Goal: Book appointment/travel/reservation

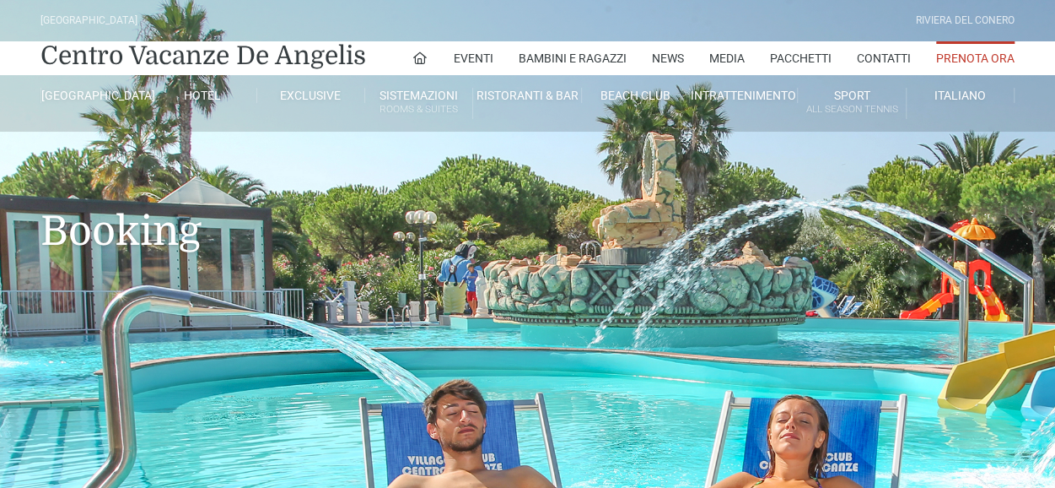
type input "[DATE]"
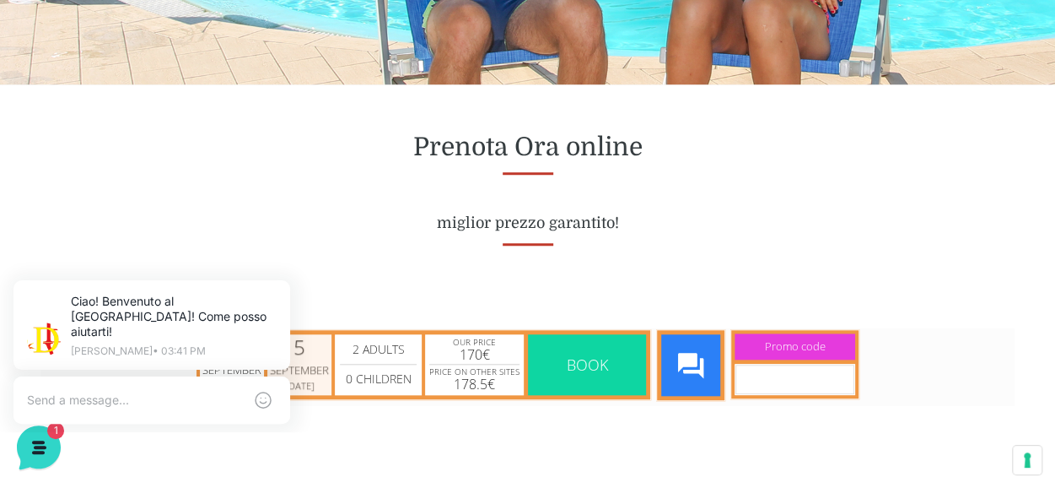
click at [316, 367] on div "September" at bounding box center [299, 369] width 59 height 17
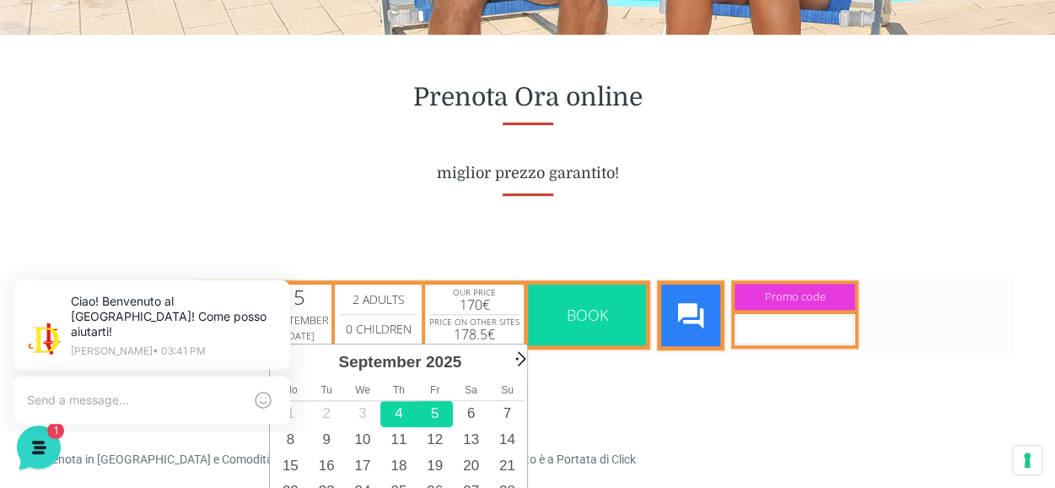
scroll to position [675, 0]
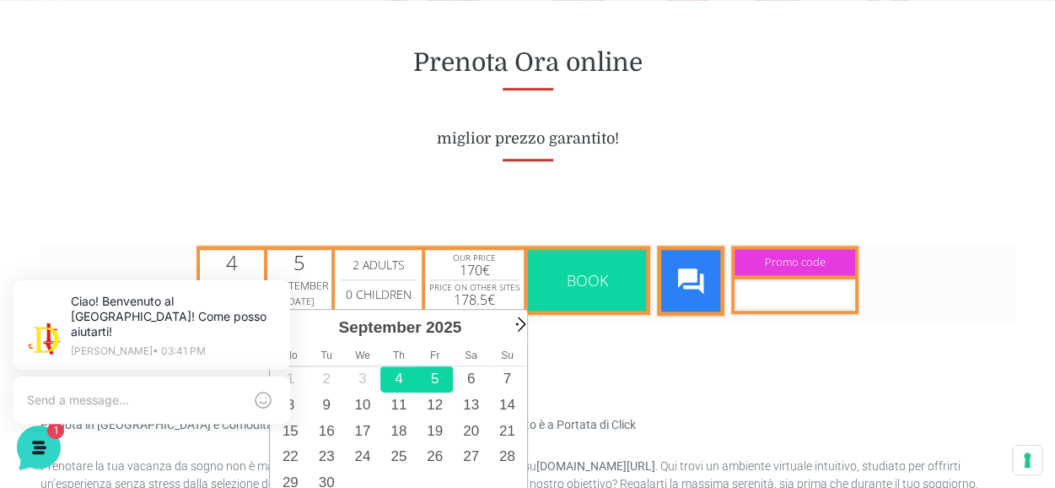
click at [516, 320] on span "Next" at bounding box center [519, 322] width 19 height 19
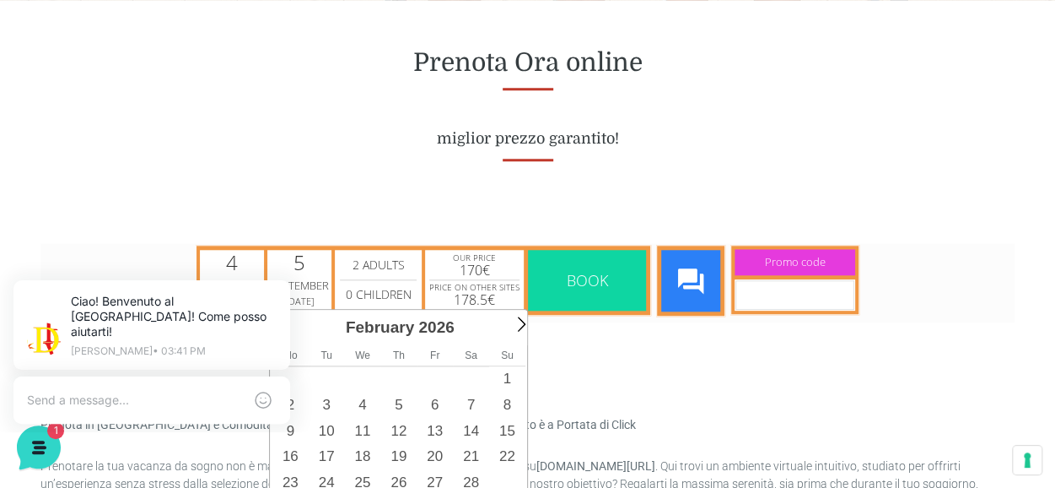
click at [516, 320] on span "Next" at bounding box center [519, 322] width 19 height 19
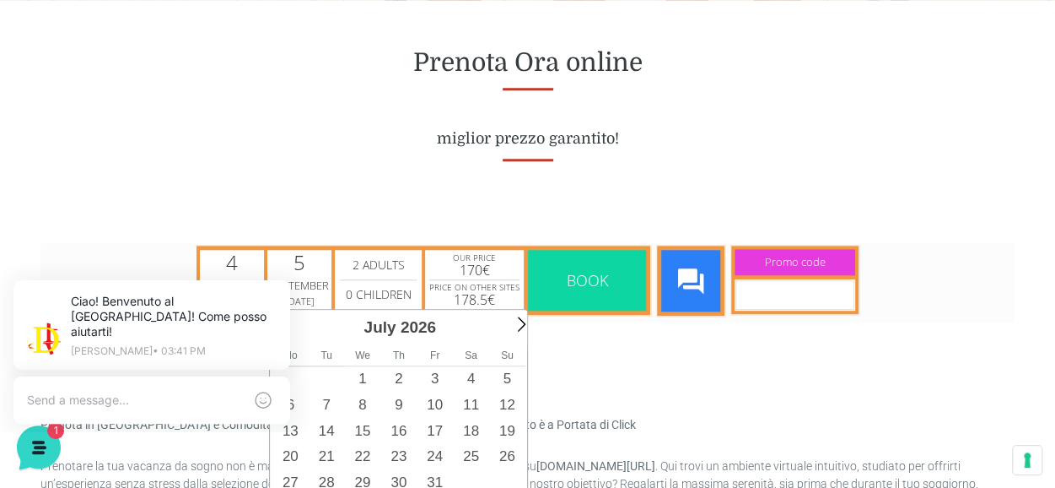
click at [516, 320] on span "Next" at bounding box center [519, 322] width 19 height 19
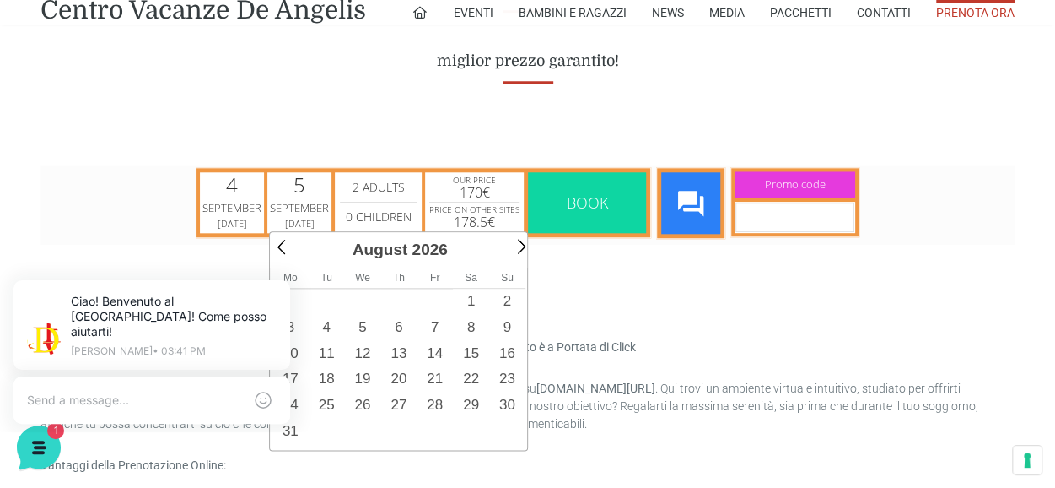
scroll to position [844, 0]
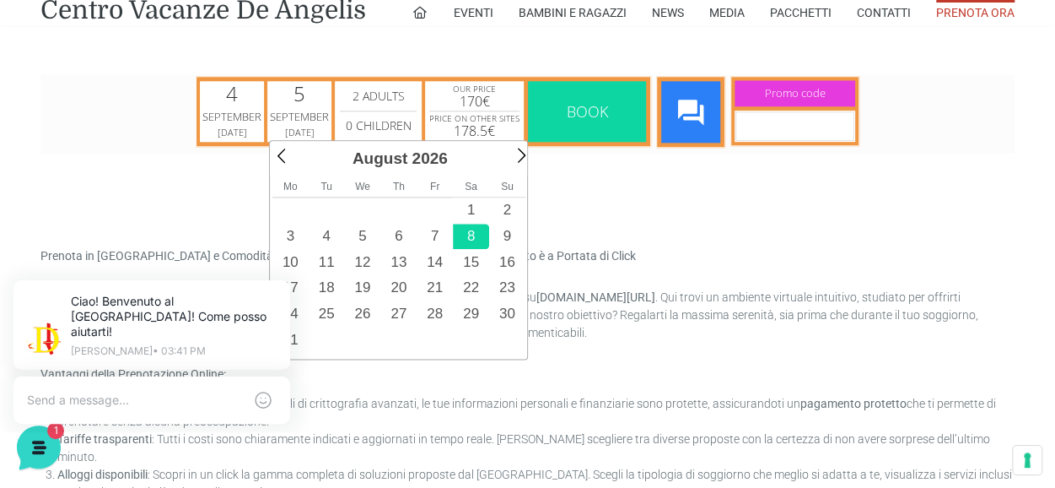
click at [472, 233] on link "8" at bounding box center [471, 236] width 36 height 26
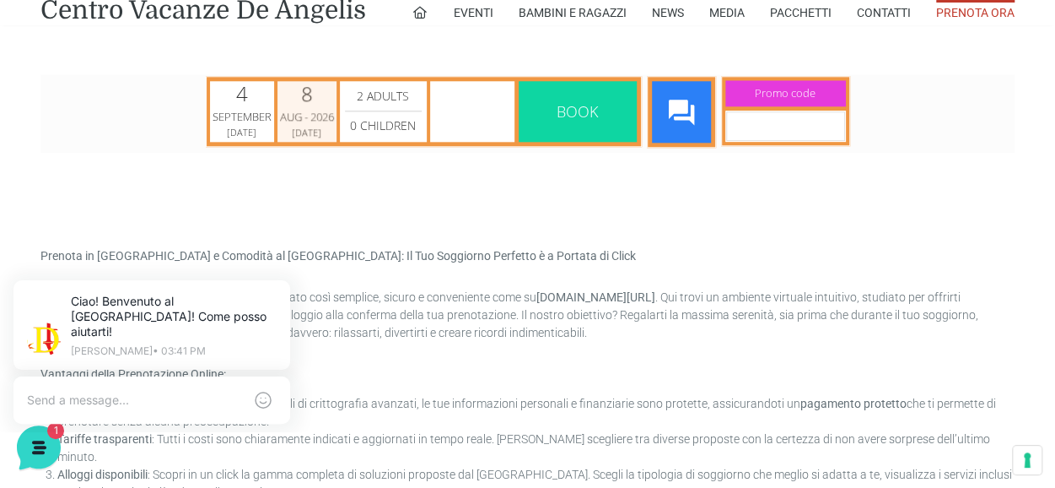
click at [316, 108] on div "Aug - 2026" at bounding box center [307, 116] width 54 height 17
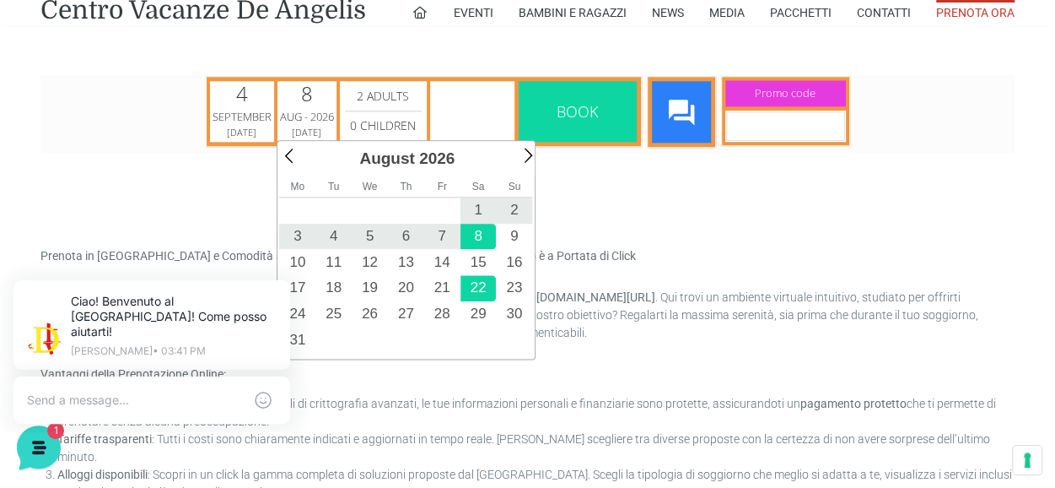
click at [478, 278] on link "22" at bounding box center [479, 287] width 36 height 26
type input "[DATE]"
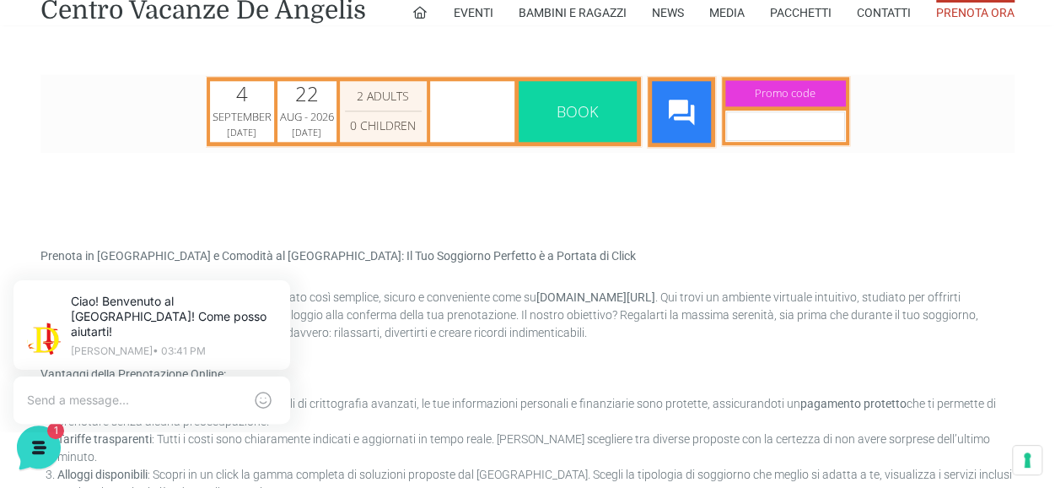
click at [392, 99] on select "2 Adults 3 Adults 4 Adults 5 Adults 6 Adults 7 Adults 8 Adults 9 Adults 10 Adul…" at bounding box center [383, 95] width 77 height 20
click at [345, 85] on select "2 Adults 3 Adults 4 Adults 5 Adults 6 Adults 7 Adults 8 Adults 9 Adults 10 Adul…" at bounding box center [383, 95] width 77 height 20
click at [390, 124] on select "0 Children 1 Children 2 Children 3 Children 4 Children 5 Children 6 Children 7 …" at bounding box center [383, 125] width 77 height 20
click at [345, 115] on select "0 Children 1 Children 2 Children 3 Children 4 Children 5 Children 6 Children 7 …" at bounding box center [383, 125] width 77 height 20
click at [386, 132] on select "0 Children 1 Children 2 Children 3 Children 4 Children 5 Children 6 Children 7 …" at bounding box center [383, 125] width 77 height 20
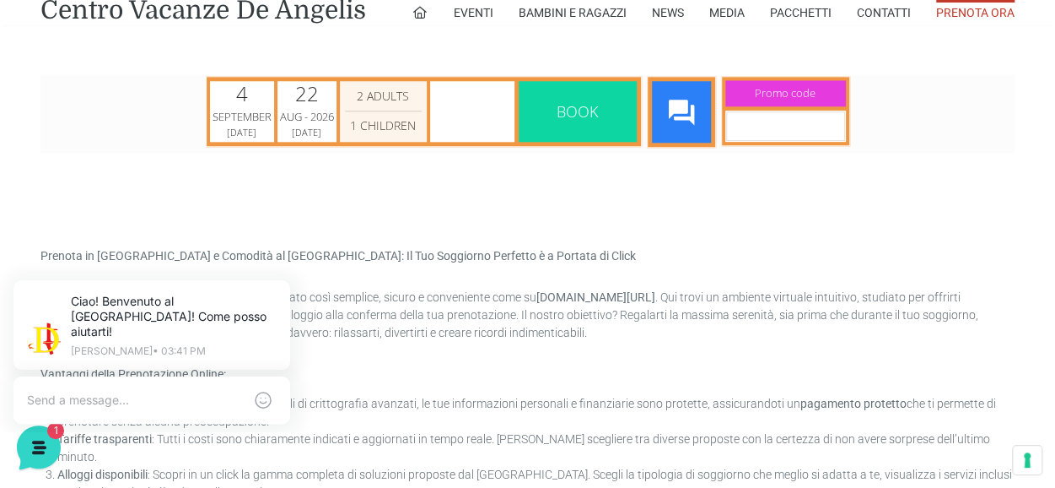
select select "0"
click at [345, 115] on select "0 Children 1 Children 2 Children 3 Children 4 Children 5 Children 6 Children 7 …" at bounding box center [383, 125] width 77 height 20
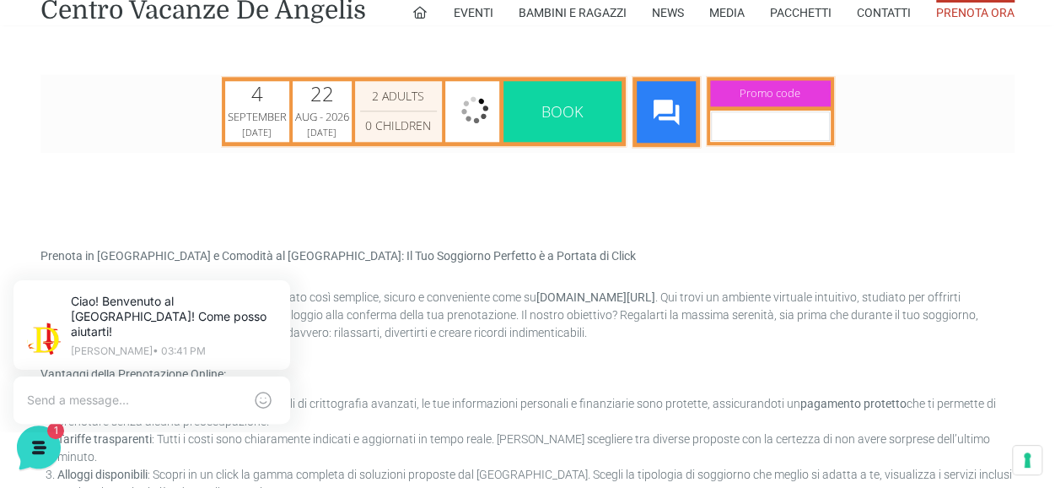
click at [395, 88] on select "2 Adults 3 Adults 4 Adults 5 Adults 6 Adults 7 Adults 8 Adults 9 Adults 10 Adul…" at bounding box center [398, 95] width 77 height 20
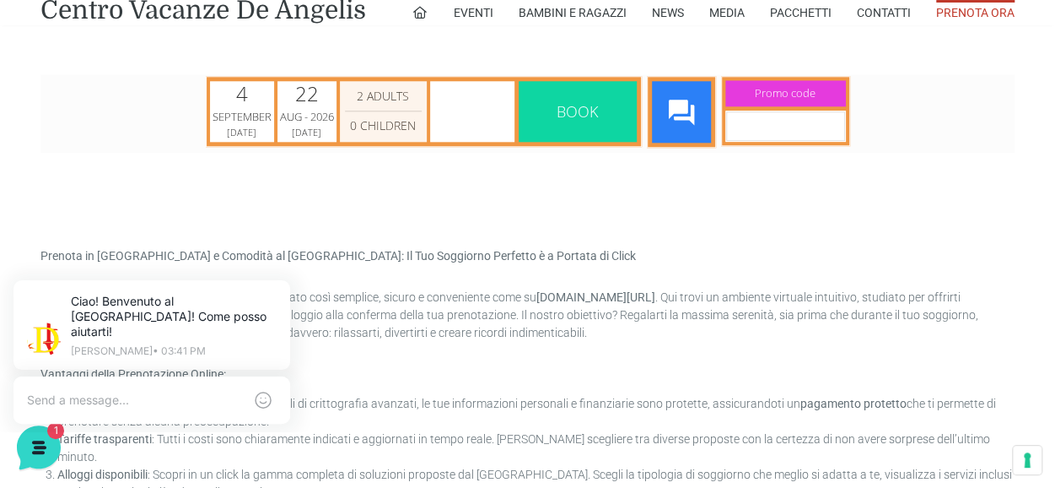
select select "3"
click at [345, 85] on select "2 Adults 3 Adults 4 Adults 5 Adults 6 Adults 7 Adults 8 Adults 9 Adults 10 Adul…" at bounding box center [383, 95] width 77 height 20
click at [585, 113] on span "Book" at bounding box center [577, 110] width 41 height 20
